Goal: Task Accomplishment & Management: Complete application form

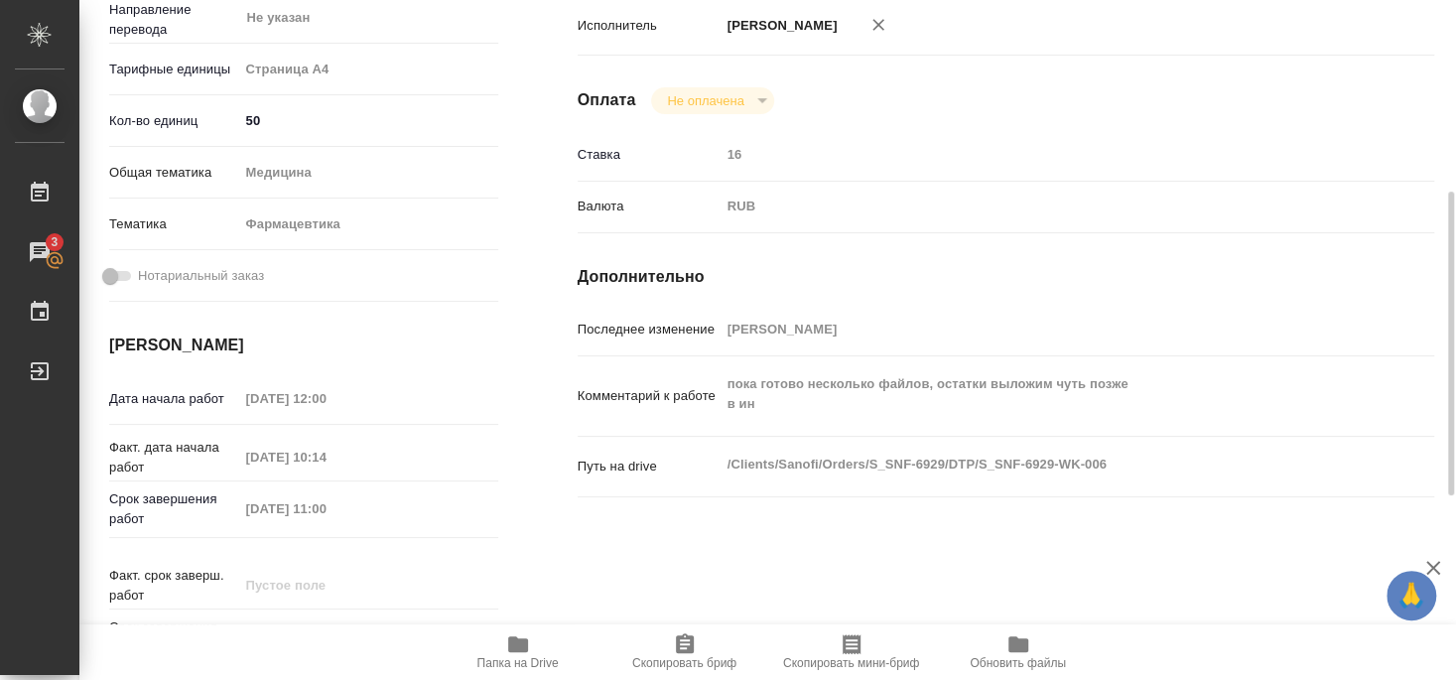
scroll to position [429, 0]
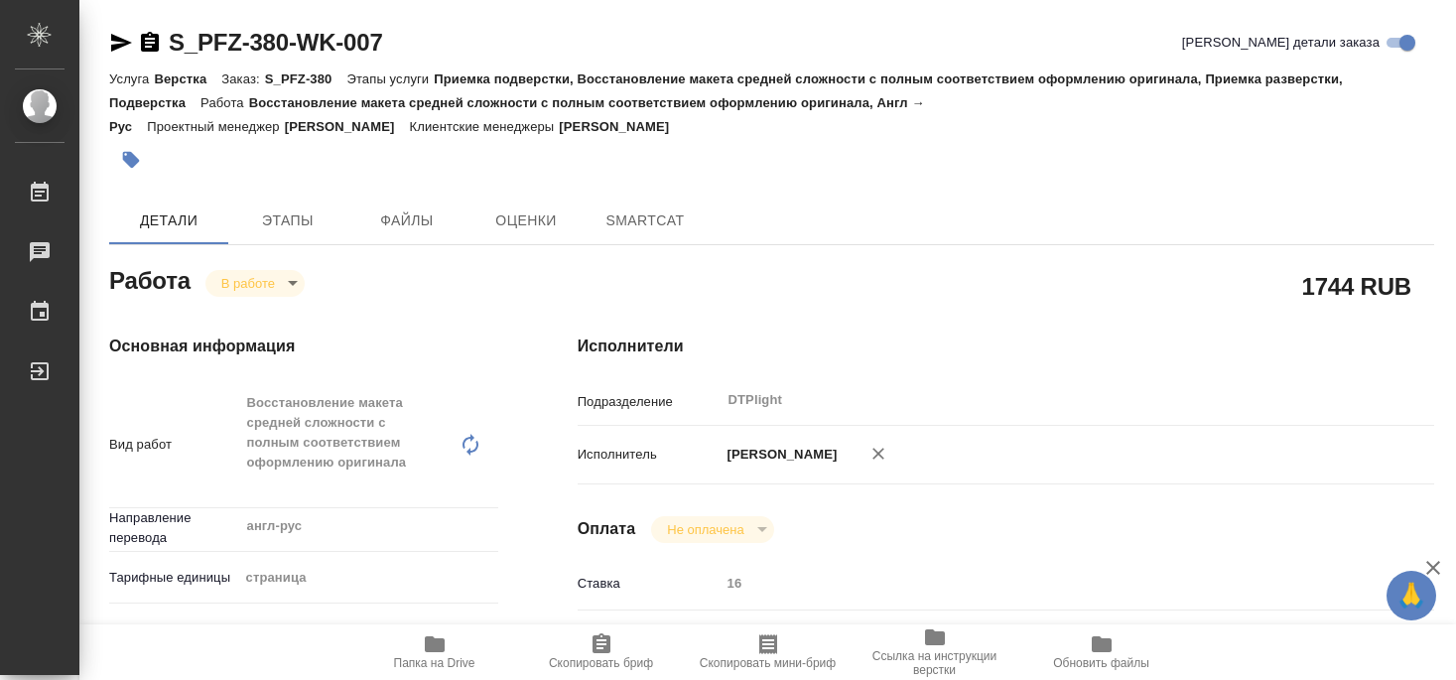
type textarea "x"
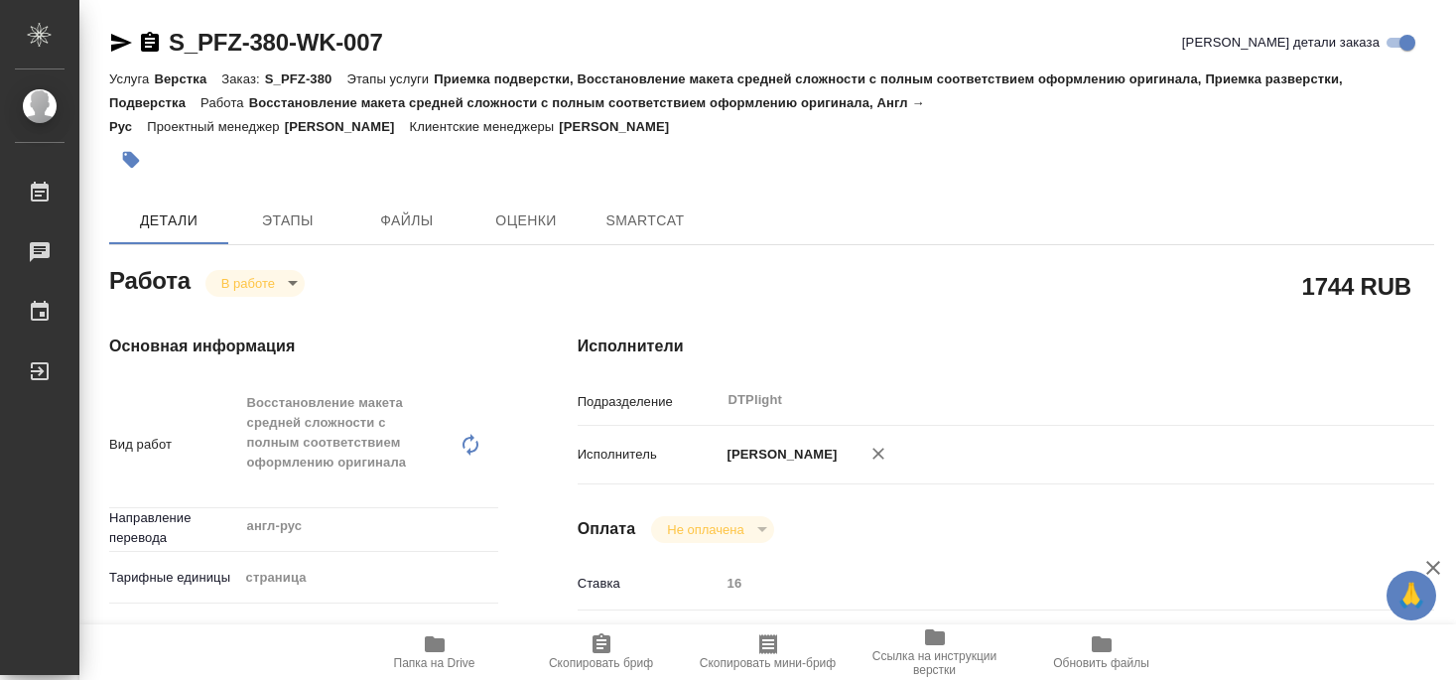
type textarea "x"
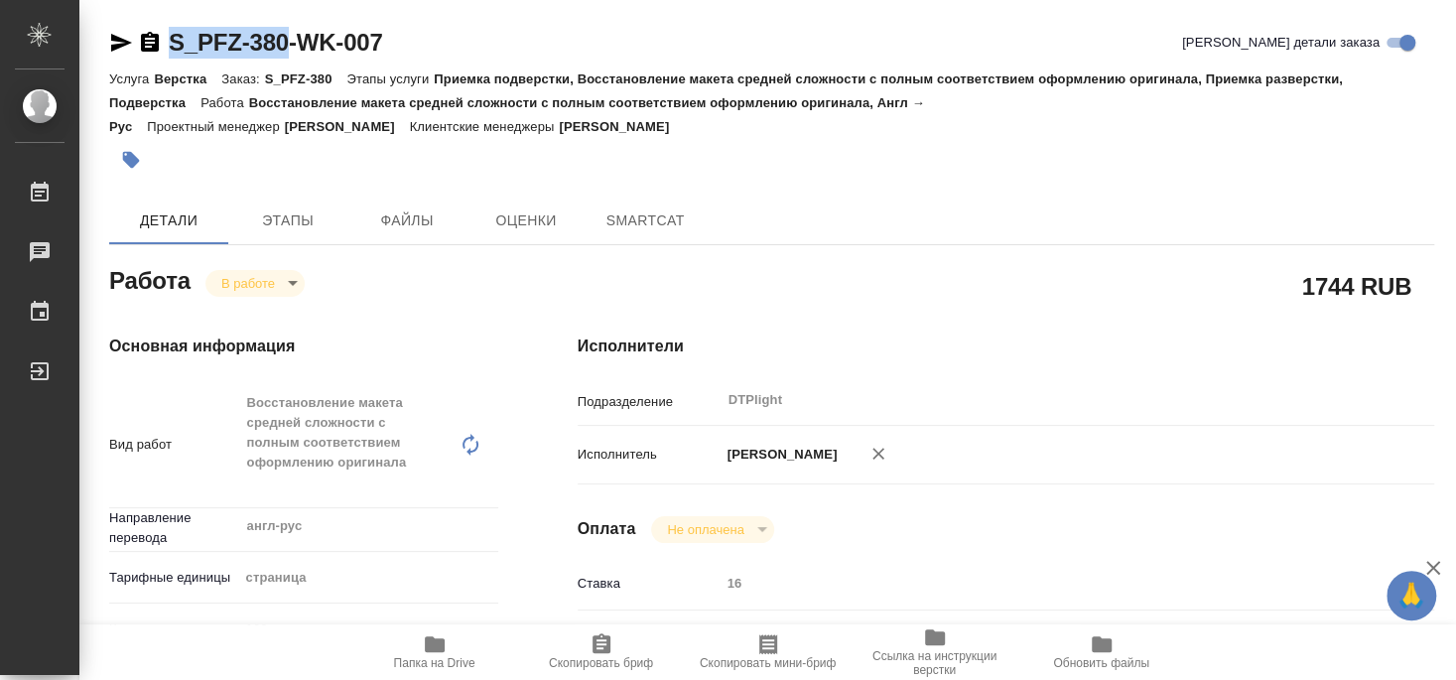
type textarea "x"
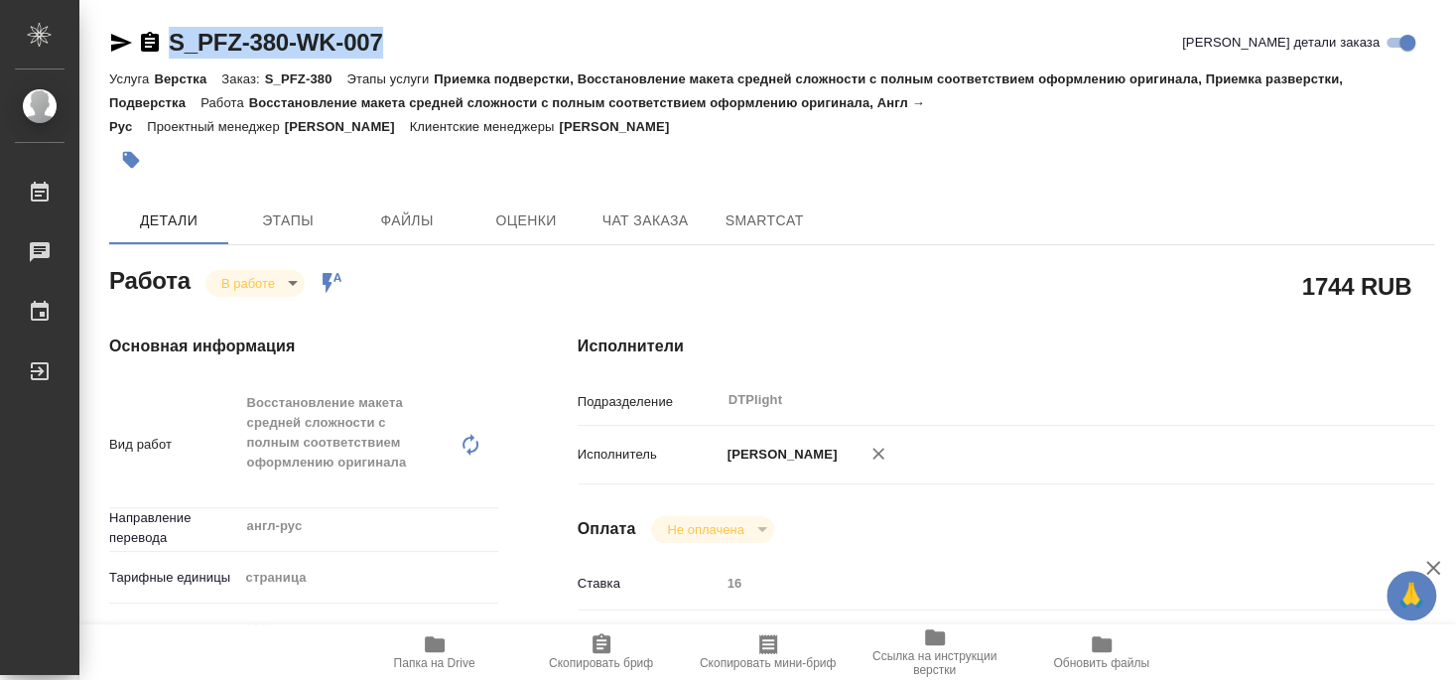
drag, startPoint x: 292, startPoint y: 63, endPoint x: 398, endPoint y: 49, distance: 107.1
click at [398, 49] on div "S_PFZ-380-WK-007 Кратко детали заказа" at bounding box center [771, 47] width 1325 height 40
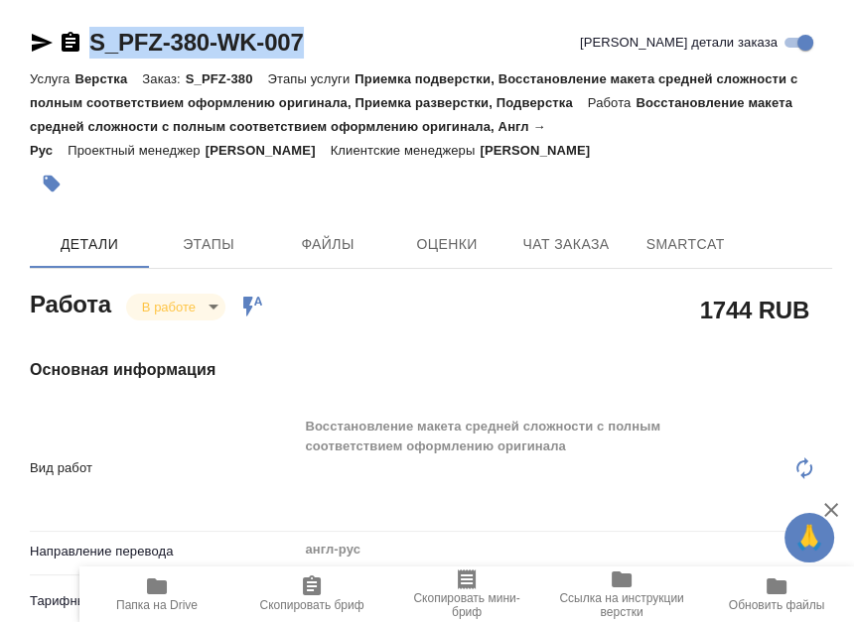
type textarea "x"
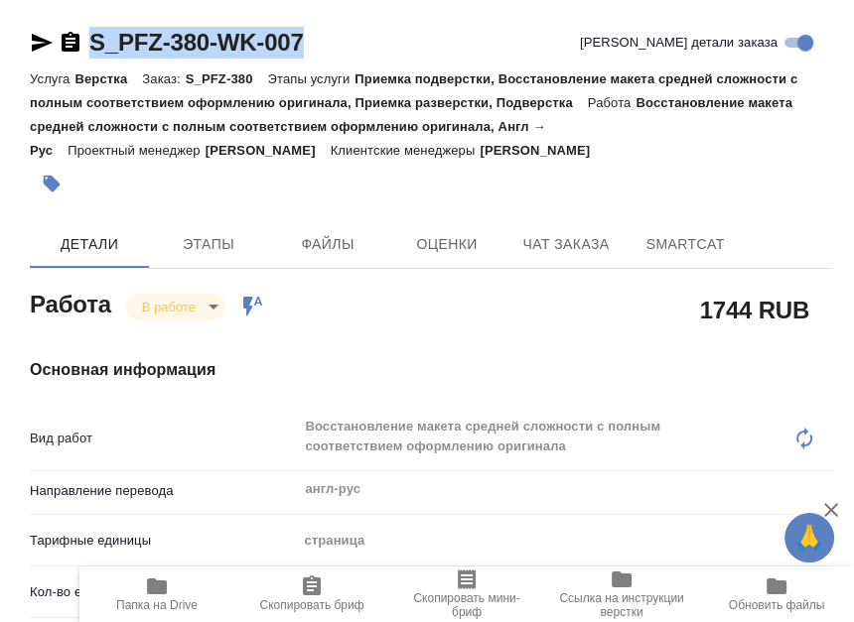
click at [262, 406] on div "Вид работ Восстановление макета средней сложности с полным соответствием оформл…" at bounding box center [431, 438] width 802 height 65
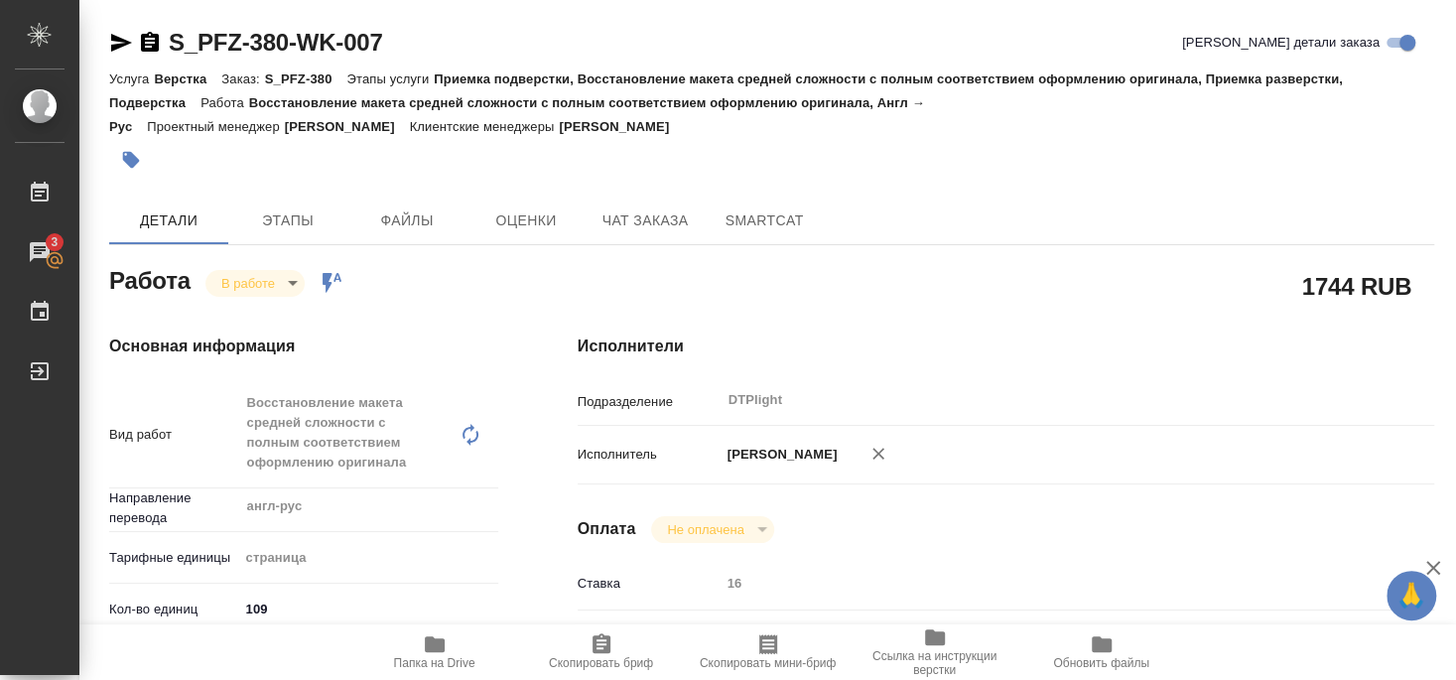
type textarea "x"
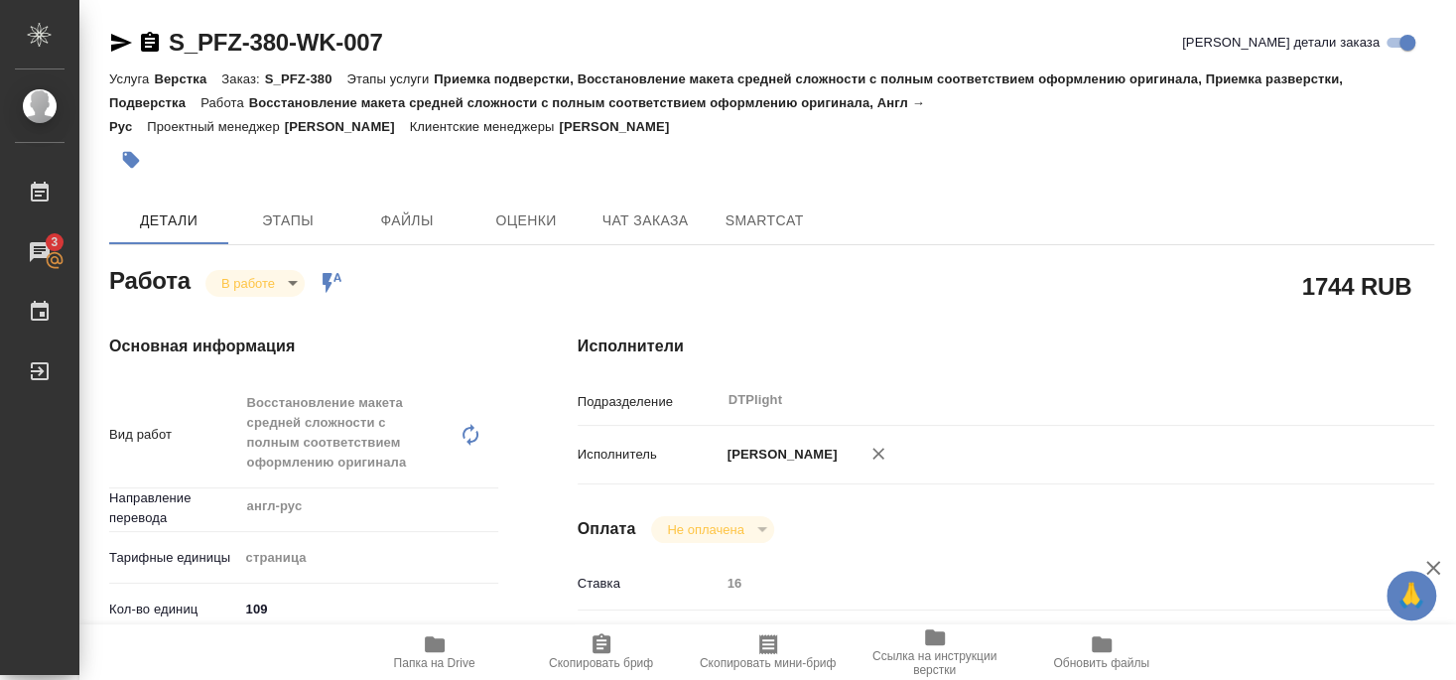
type textarea "x"
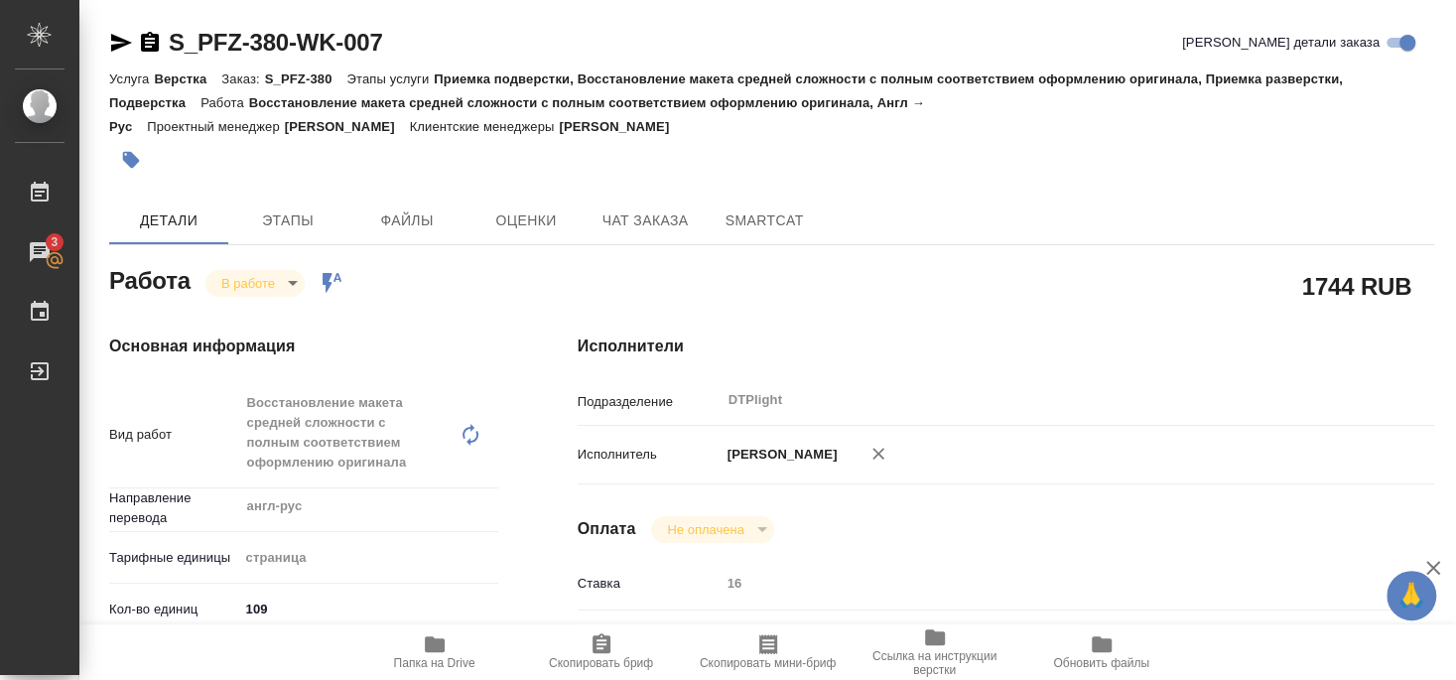
type textarea "x"
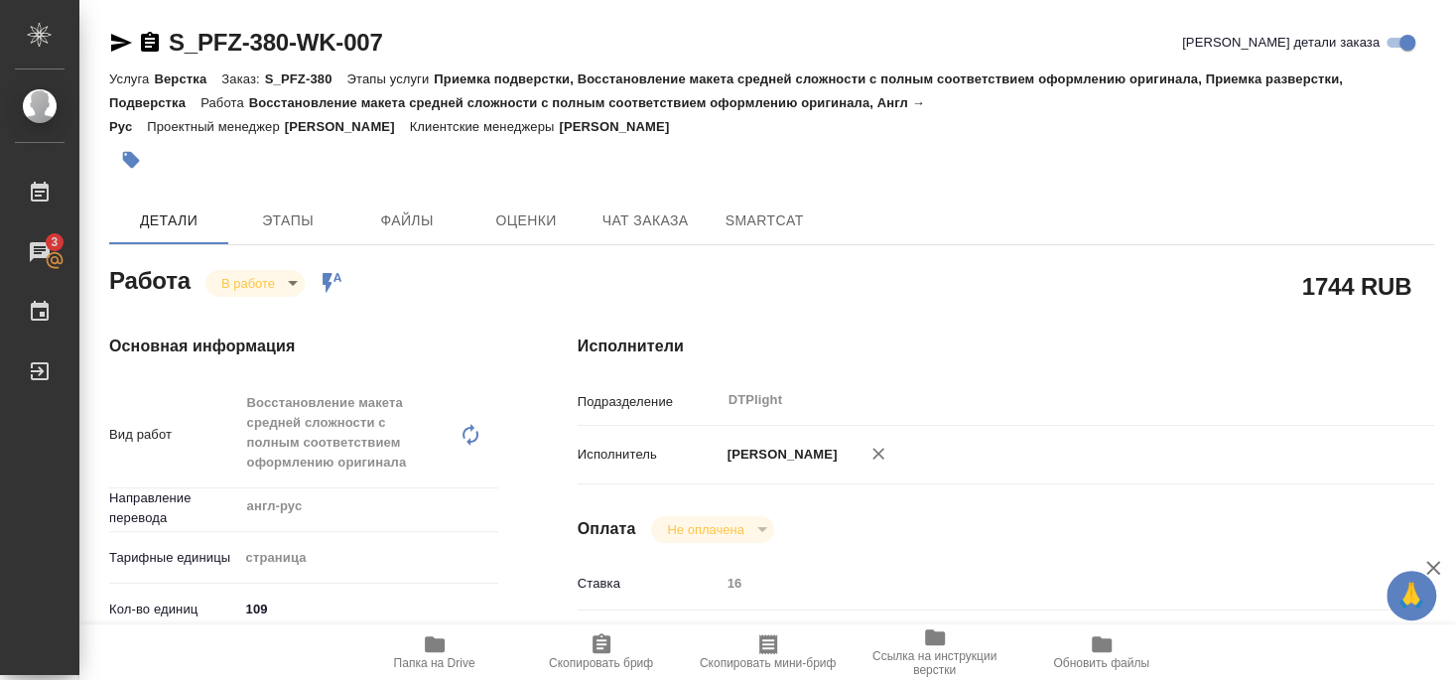
type textarea "x"
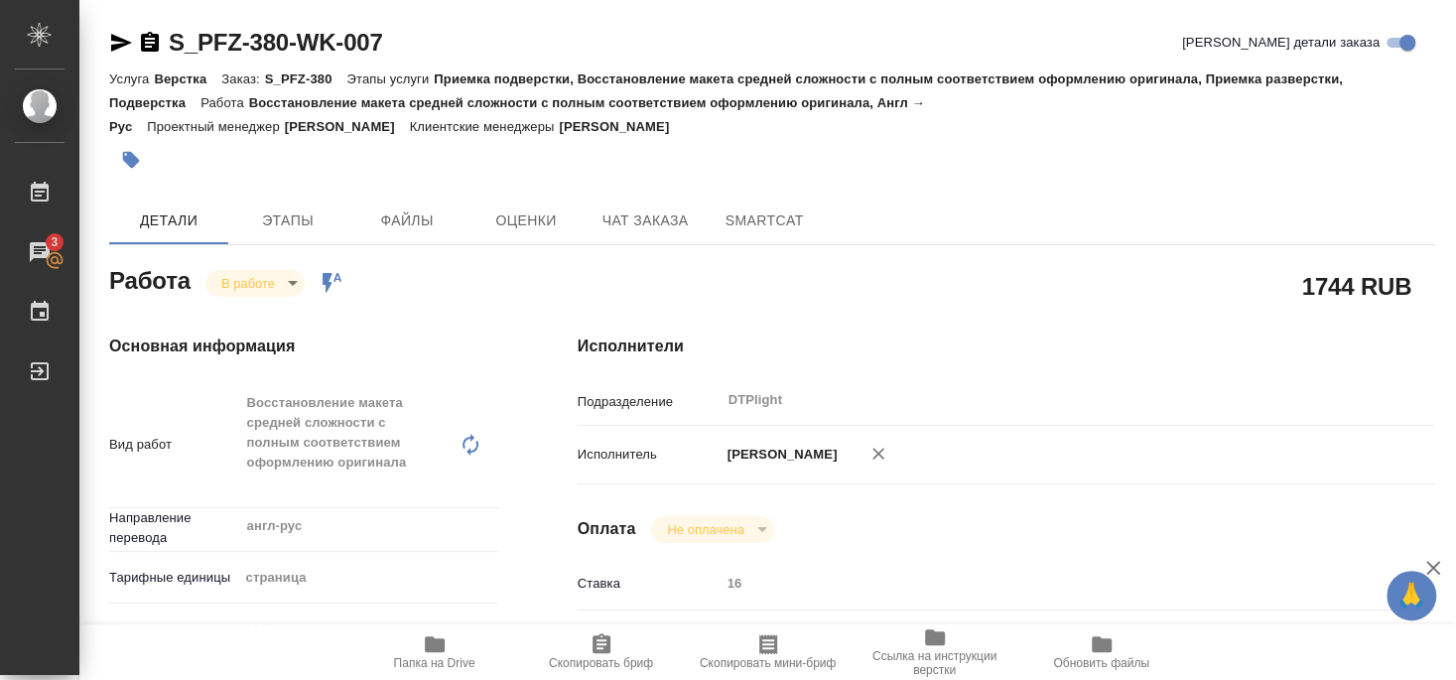
type textarea "x"
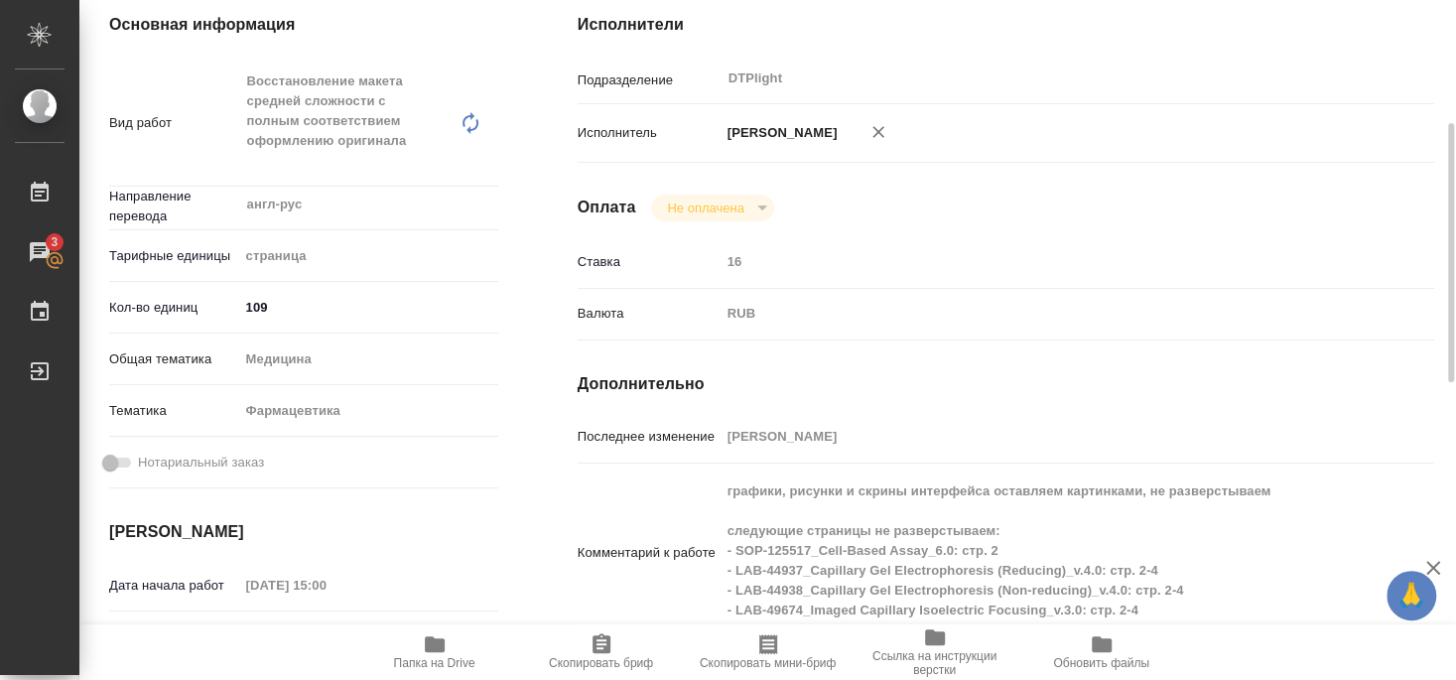
scroll to position [429, 0]
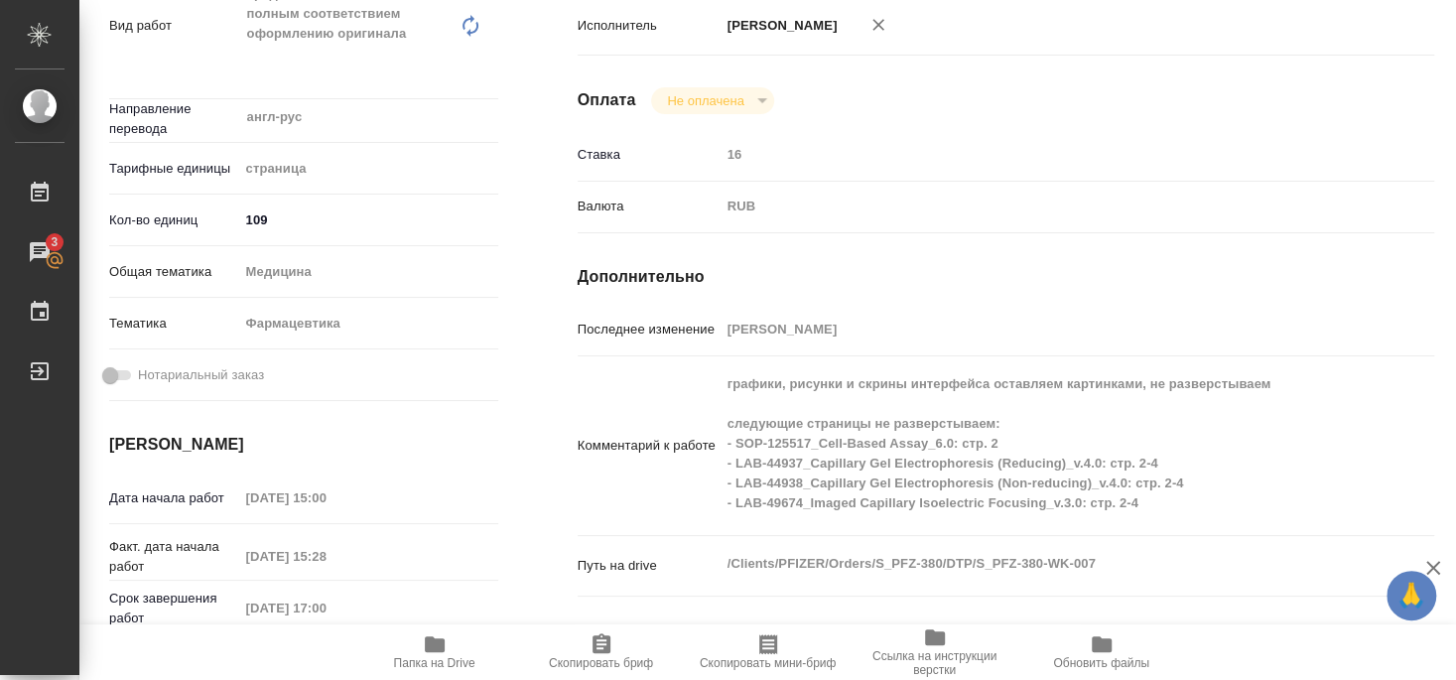
type textarea "x"
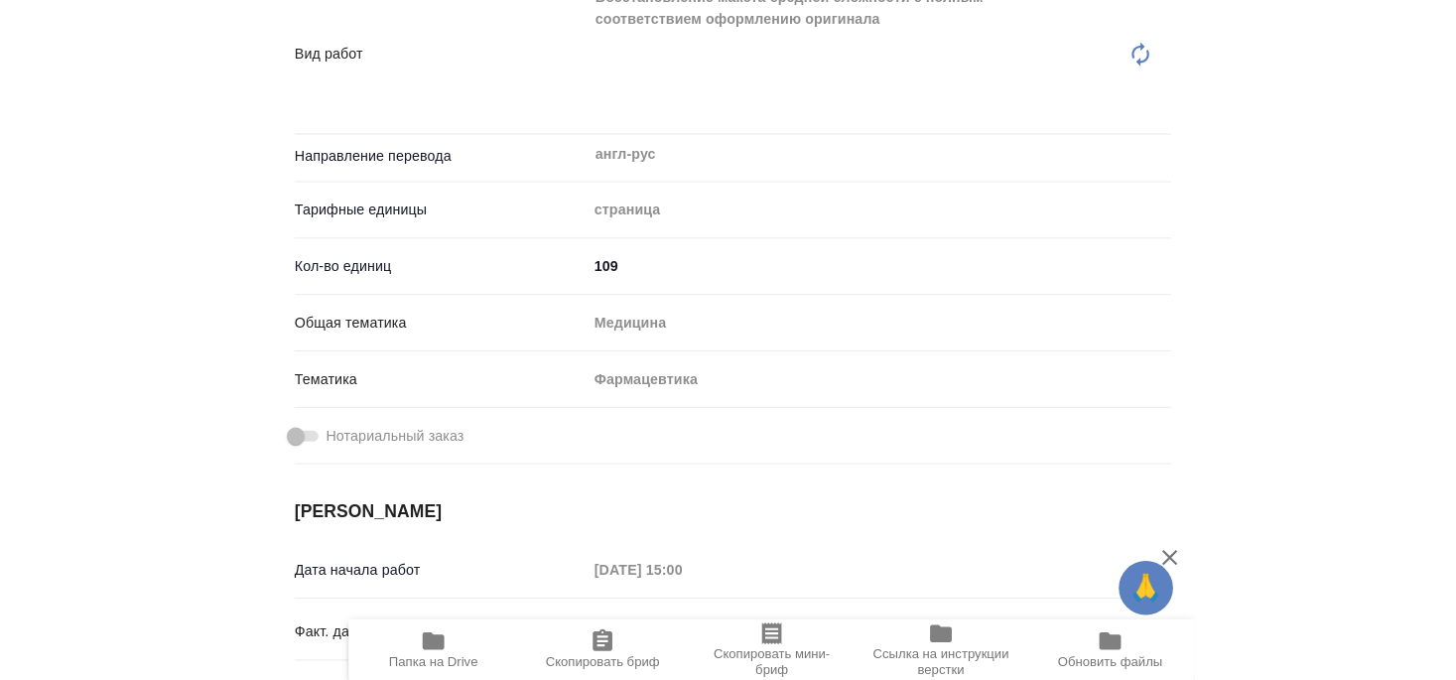
scroll to position [364, 0]
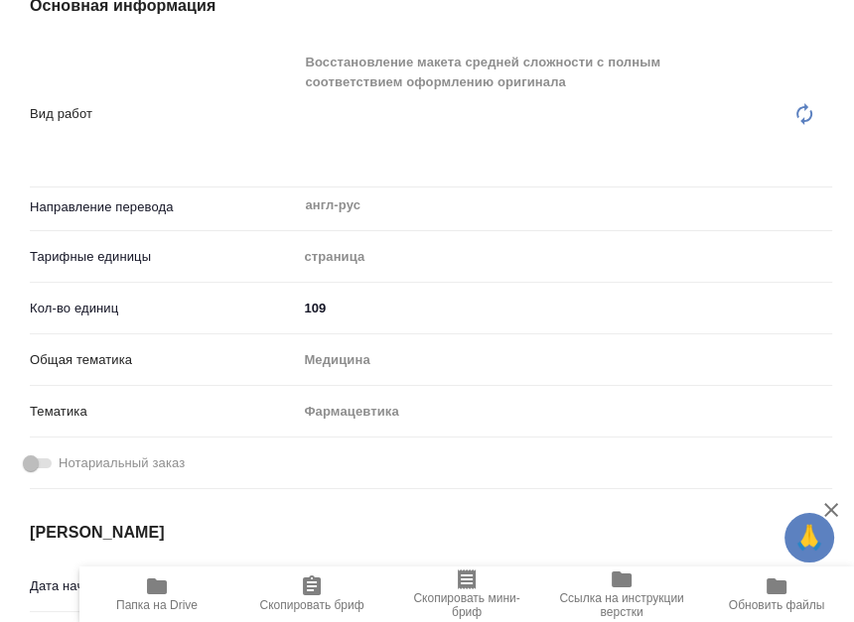
type textarea "x"
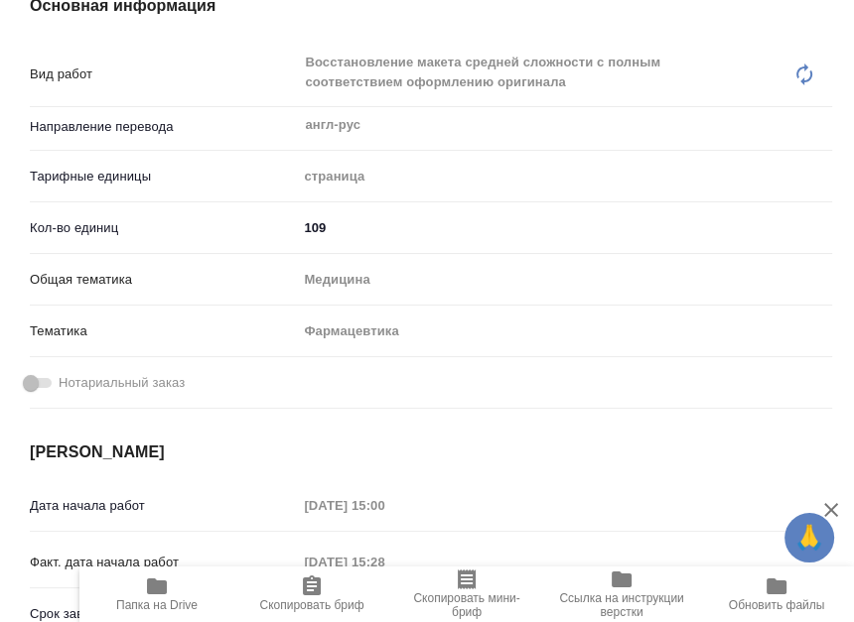
click at [249, 605] on p "Срок завершения работ" at bounding box center [163, 615] width 267 height 20
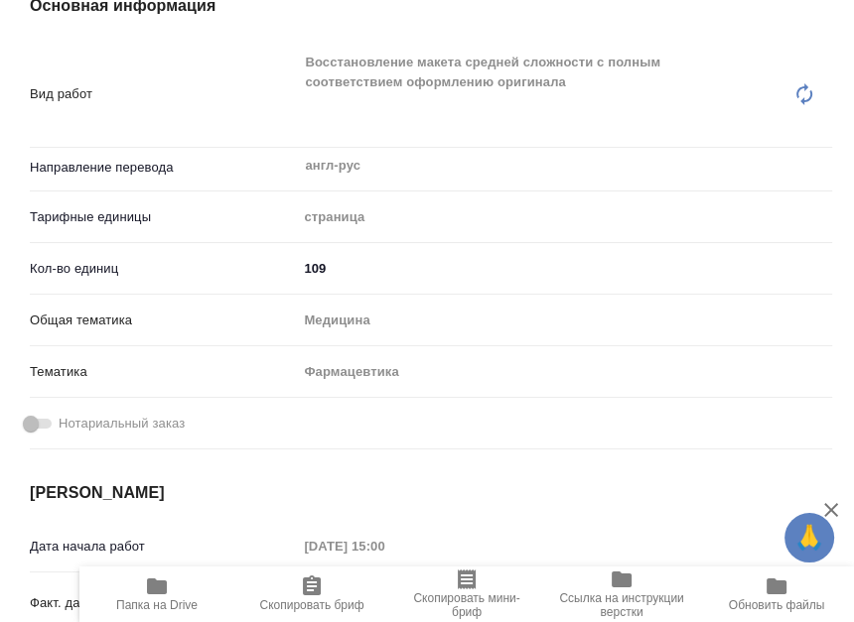
type textarea "x"
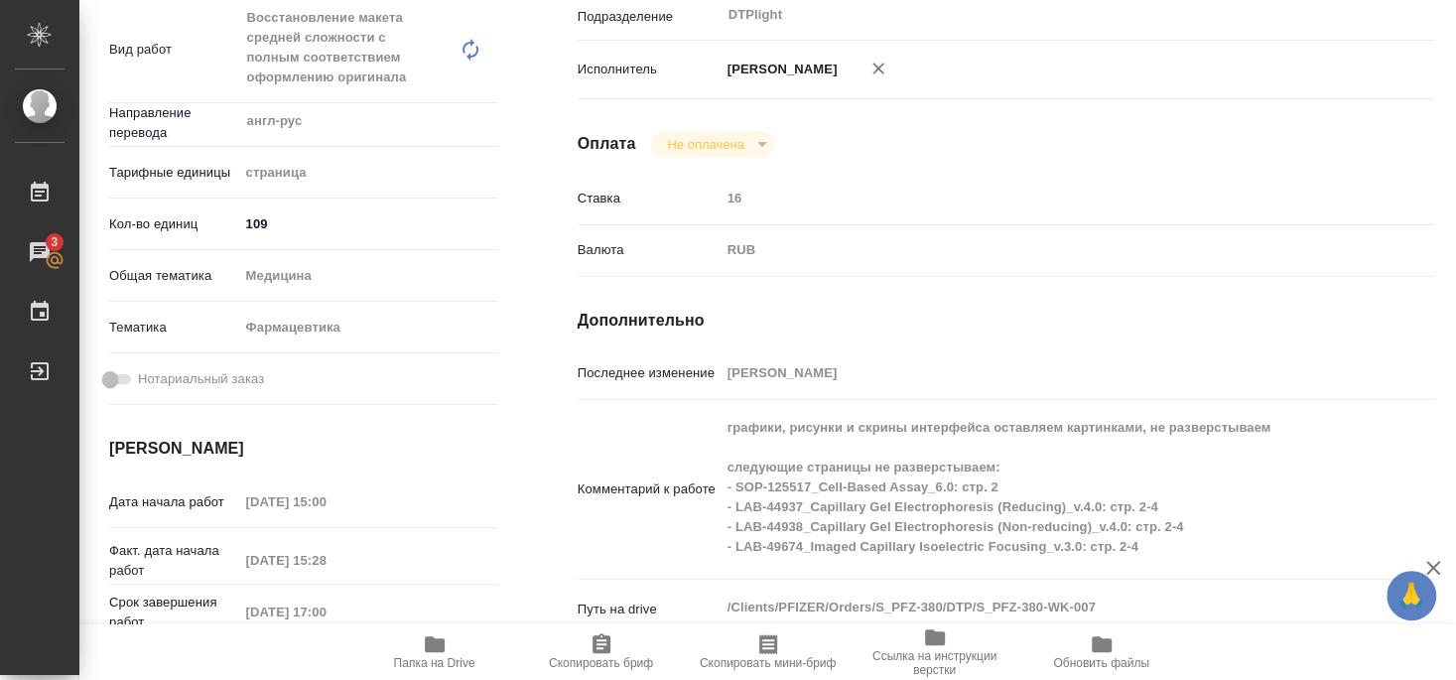
type textarea "x"
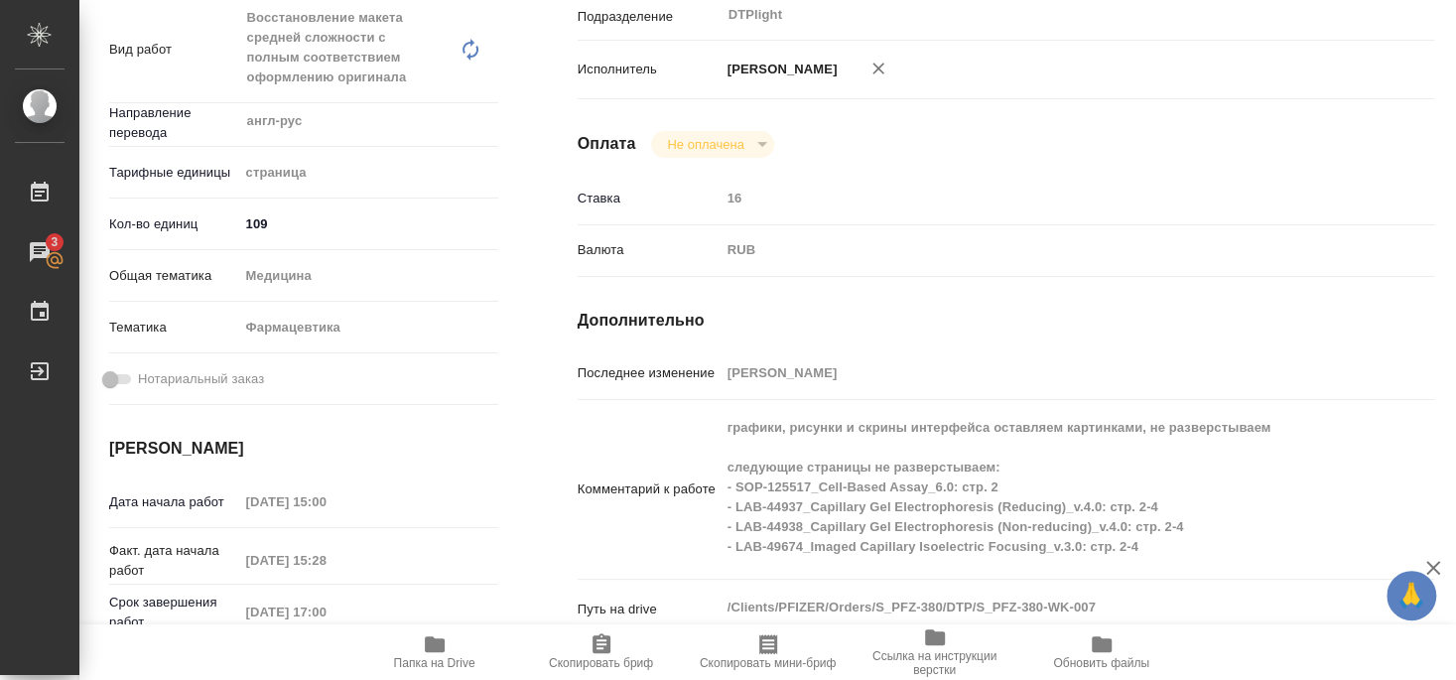
scroll to position [405, 0]
